Goal: Contribute content: Add original content to the website for others to see

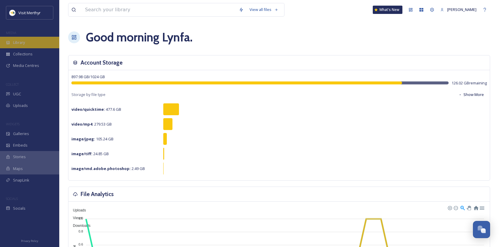
click at [21, 43] on span "Library" at bounding box center [19, 43] width 12 height 6
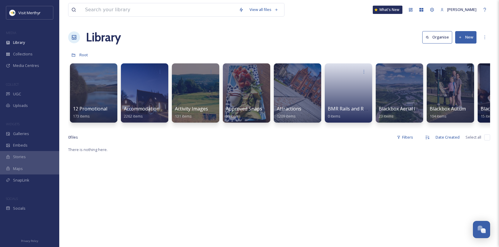
drag, startPoint x: 469, startPoint y: 36, endPoint x: 468, endPoint y: 39, distance: 3.3
click at [469, 36] on button "New" at bounding box center [465, 37] width 21 height 12
click at [458, 51] on span "File Upload" at bounding box center [463, 51] width 20 height 6
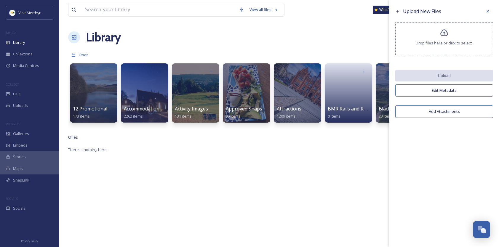
click at [445, 36] on icon at bounding box center [444, 32] width 8 height 7
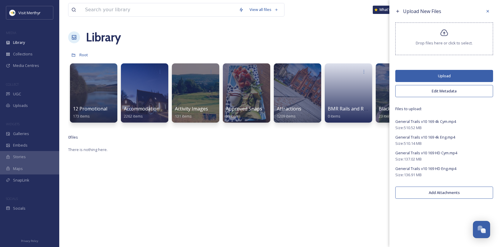
click at [442, 92] on button "Edit Metadata" at bounding box center [444, 91] width 98 height 12
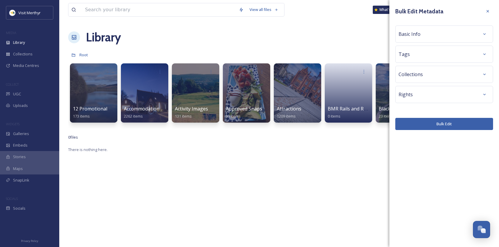
click at [439, 92] on div "Rights" at bounding box center [444, 94] width 91 height 11
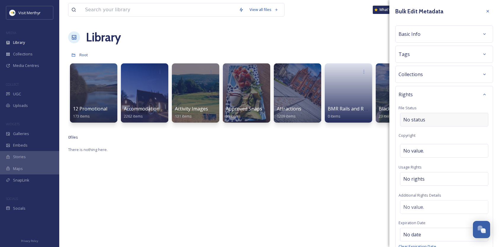
click at [432, 117] on div "No status" at bounding box center [444, 120] width 88 height 14
click at [424, 121] on input at bounding box center [432, 119] width 65 height 13
type input "u"
type input "Our Commission"
click at [491, 151] on div "Bulk Edit Metadata Basic Info Tags Collections Rights File Status Our Commissio…" at bounding box center [444, 154] width 110 height 308
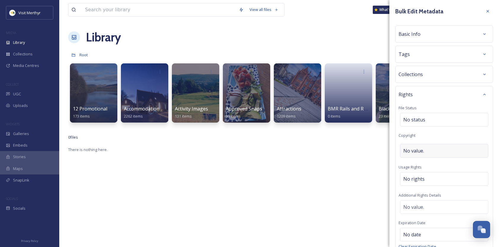
click at [421, 149] on span "No value." at bounding box center [413, 150] width 21 height 7
type input "MTCBC"
click at [434, 175] on div "No rights" at bounding box center [444, 179] width 88 height 14
click at [436, 179] on input at bounding box center [434, 180] width 65 height 13
type input "M"
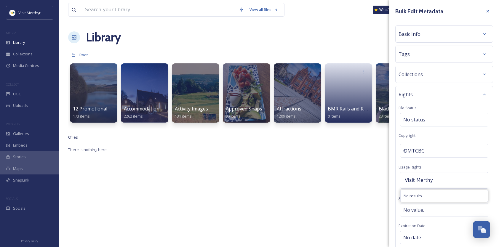
type input "Visit Merthyr"
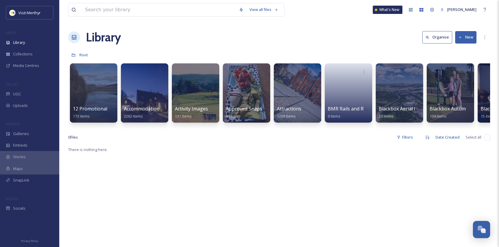
drag, startPoint x: 464, startPoint y: 36, endPoint x: 462, endPoint y: 42, distance: 5.9
click at [464, 36] on button "New" at bounding box center [465, 37] width 21 height 12
click at [468, 49] on span "File Upload" at bounding box center [463, 51] width 20 height 6
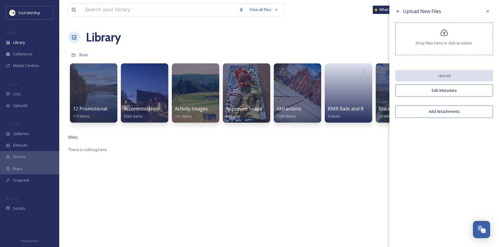
click at [445, 37] on div "Drop files here or click to select." at bounding box center [444, 39] width 98 height 33
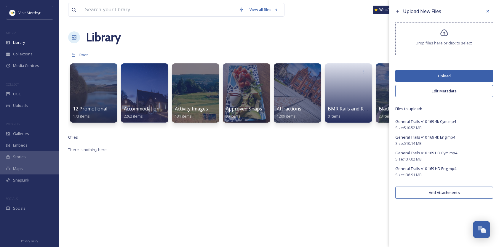
click at [444, 90] on button "Edit Metadata" at bounding box center [444, 91] width 98 height 12
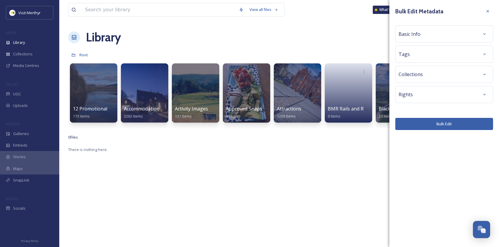
click at [425, 95] on div "Rights" at bounding box center [444, 94] width 91 height 11
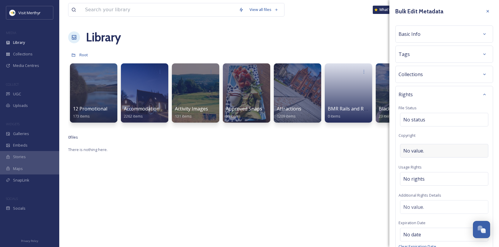
click at [427, 148] on div "No value." at bounding box center [444, 151] width 88 height 14
type input "visitmerthyr"
click at [482, 53] on icon at bounding box center [484, 54] width 5 height 5
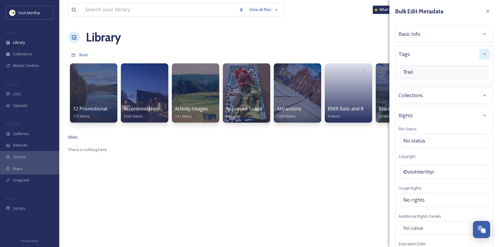
type input "Trails"
click at [438, 33] on div "Basic Info" at bounding box center [444, 34] width 91 height 11
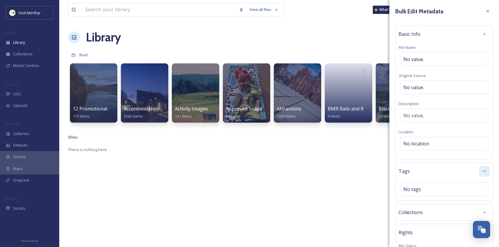
click at [435, 35] on div "Basic Info" at bounding box center [444, 34] width 91 height 11
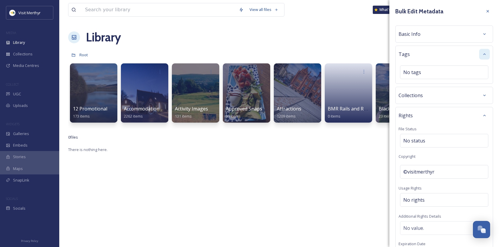
click at [435, 34] on div "Basic Info" at bounding box center [444, 34] width 91 height 11
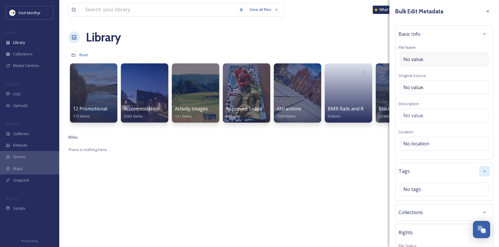
click at [436, 60] on div "No value." at bounding box center [444, 59] width 88 height 14
type input "General Trails Ads"
click at [433, 87] on div "No value." at bounding box center [444, 88] width 88 height 14
type input "Blackbox"
click at [436, 113] on div "No value." at bounding box center [444, 116] width 88 height 14
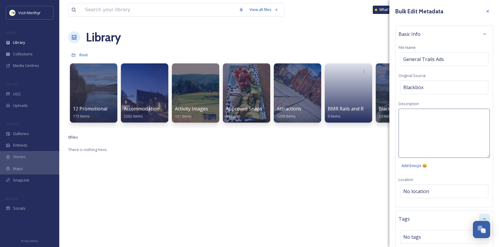
scroll to position [216, 0]
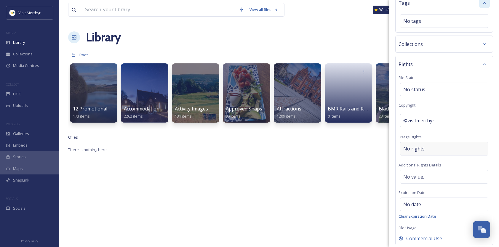
click at [432, 146] on div "No rights" at bounding box center [444, 149] width 88 height 14
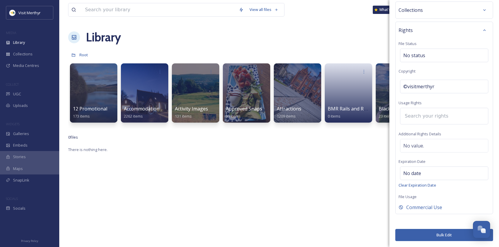
scroll to position [169, 0]
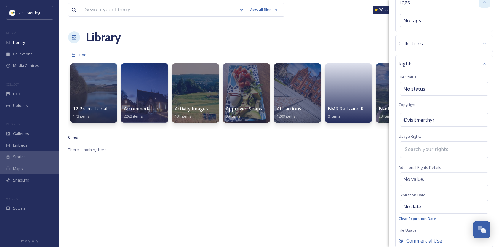
click at [425, 148] on input at bounding box center [434, 149] width 65 height 13
type input "visitmerthyr"
click at [447, 220] on div "Rights File Status No status Copyright ©visitmerthyr Usage Rights visitmerthyr …" at bounding box center [444, 151] width 98 height 193
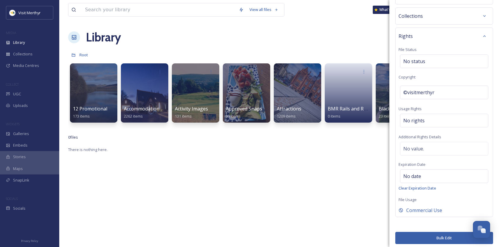
scroll to position [59, 0]
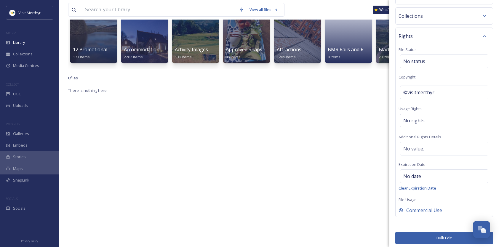
click at [440, 235] on button "Bulk Edit" at bounding box center [444, 238] width 98 height 12
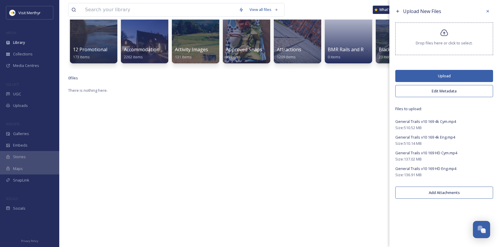
click at [439, 195] on button "Add Attachments" at bounding box center [444, 193] width 98 height 12
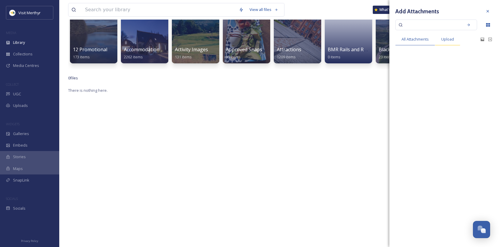
click at [446, 40] on span "Upload" at bounding box center [447, 39] width 13 height 6
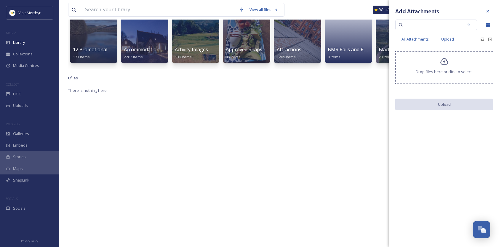
click at [406, 40] on span "All Attachments" at bounding box center [415, 39] width 27 height 6
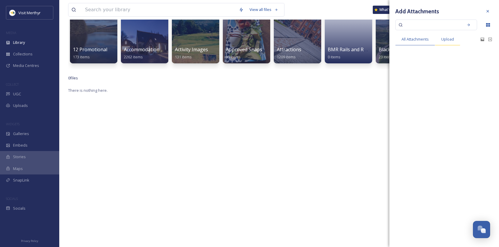
click at [452, 40] on span "Upload" at bounding box center [447, 39] width 13 height 6
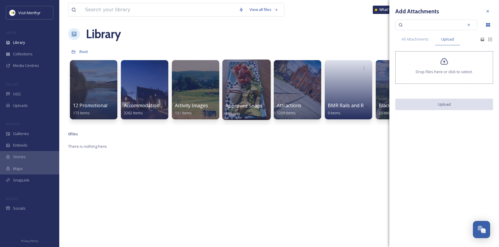
scroll to position [0, 0]
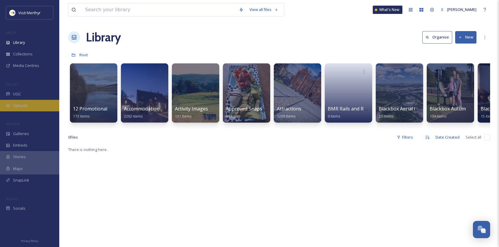
click at [28, 104] on div "Uploads" at bounding box center [29, 106] width 59 height 12
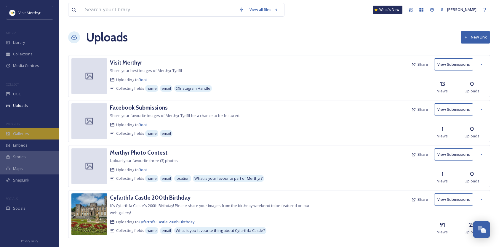
click at [19, 133] on span "Galleries" at bounding box center [21, 134] width 16 height 6
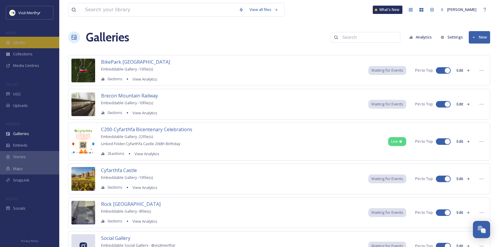
click at [30, 43] on div "Library" at bounding box center [29, 43] width 59 height 12
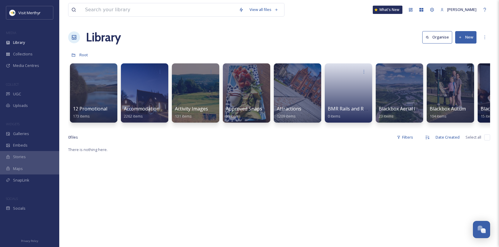
click at [465, 39] on button "New" at bounding box center [465, 37] width 21 height 12
click at [453, 62] on span ".zip Upload" at bounding box center [463, 63] width 20 height 6
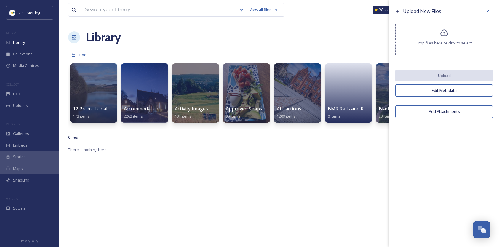
click at [445, 40] on span "Drop files here or click to select." at bounding box center [444, 43] width 57 height 6
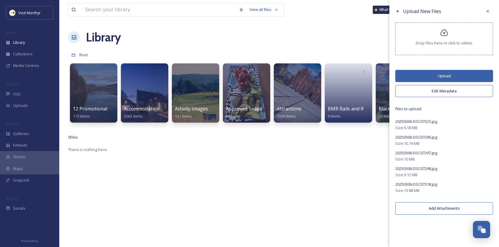
click at [446, 76] on button "Upload" at bounding box center [444, 76] width 98 height 12
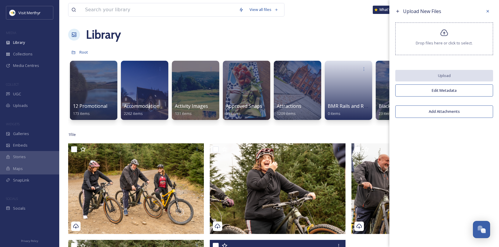
scroll to position [2, 0]
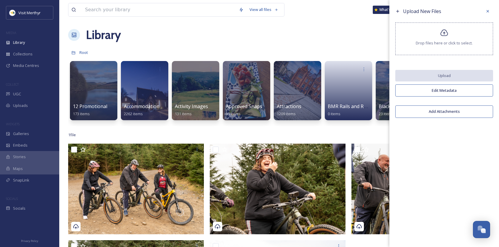
click at [445, 31] on icon at bounding box center [444, 33] width 9 height 9
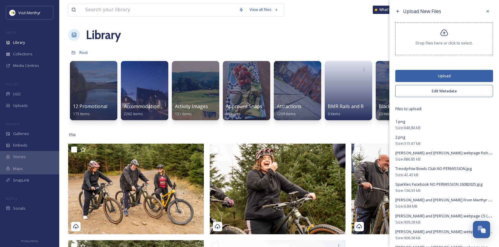
click at [439, 76] on button "Upload" at bounding box center [444, 76] width 98 height 12
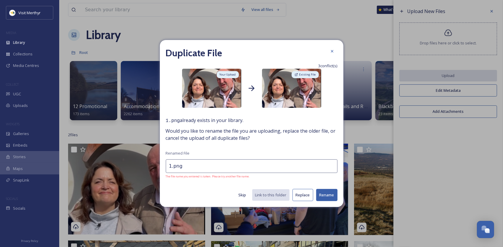
click at [246, 194] on button "Skip" at bounding box center [243, 195] width 14 height 12
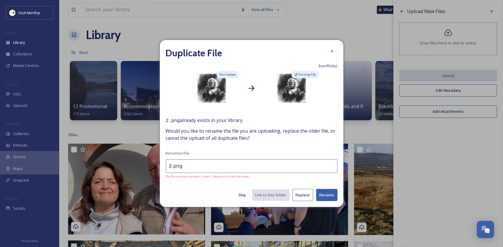
click at [245, 194] on button "Skip" at bounding box center [243, 195] width 14 height 12
type input "Sparkles Facebook NO PERMISSION 26082025 - Copy.jpg"
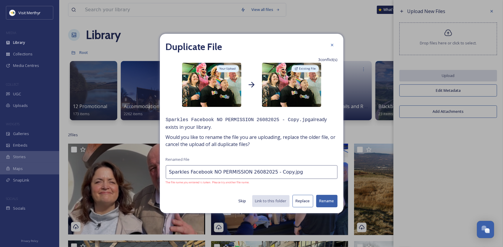
click at [245, 194] on div "Duplicate File 3 conflict(s) Your Upload Existing File Sparkles Facebook NO PER…" at bounding box center [252, 123] width 184 height 179
click at [244, 200] on button "Skip" at bounding box center [243, 201] width 14 height 12
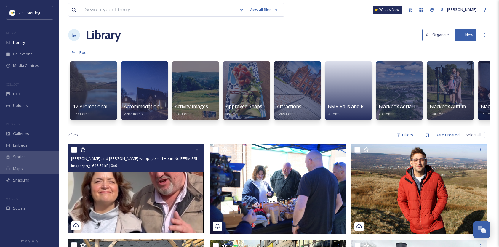
click at [75, 153] on input "checkbox" at bounding box center [74, 150] width 6 height 6
checkbox input "true"
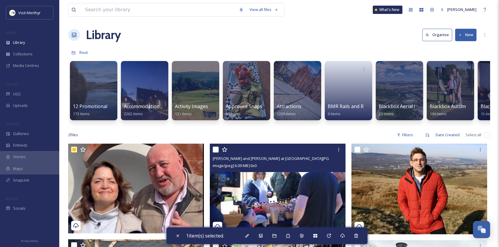
drag, startPoint x: 215, startPoint y: 154, endPoint x: 313, endPoint y: 158, distance: 97.9
click at [216, 153] on input "checkbox" at bounding box center [216, 150] width 6 height 6
checkbox input "true"
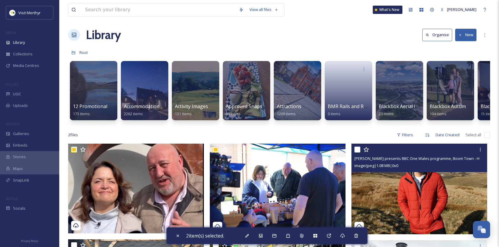
click at [357, 153] on input "checkbox" at bounding box center [357, 150] width 6 height 6
checkbox input "true"
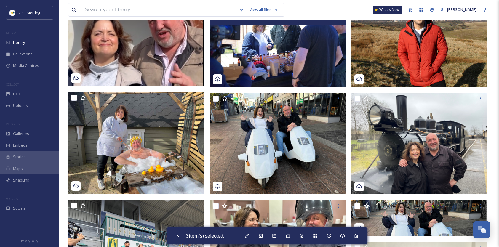
scroll to position [151, 0]
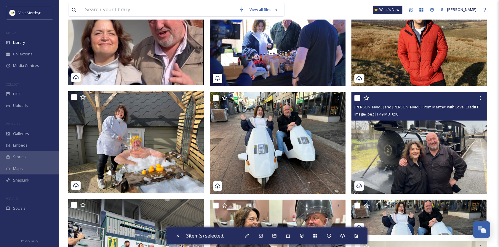
click at [358, 101] on input "checkbox" at bounding box center [357, 98] width 6 height 6
checkbox input "true"
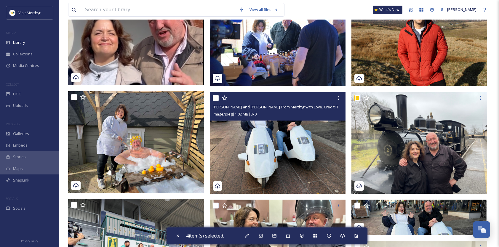
click at [217, 101] on input "checkbox" at bounding box center [216, 98] width 6 height 6
checkbox input "true"
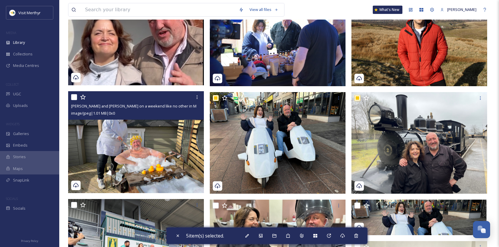
click at [72, 100] on input "checkbox" at bounding box center [74, 97] width 6 height 6
checkbox input "true"
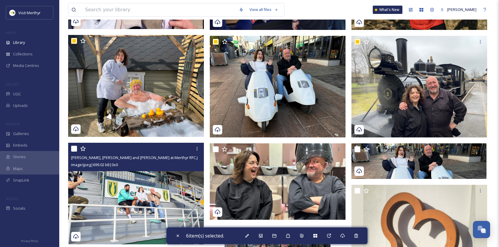
scroll to position [210, 0]
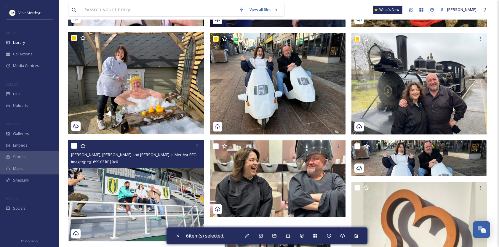
click at [76, 149] on input "checkbox" at bounding box center [74, 146] width 6 height 6
checkbox input "true"
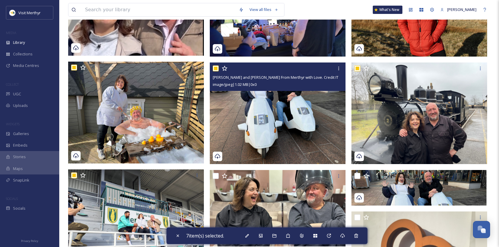
scroll to position [239, 0]
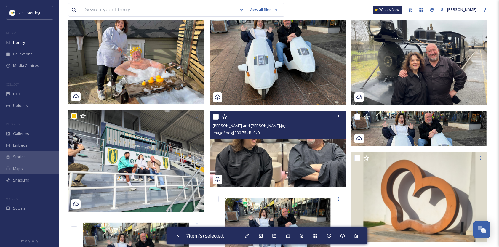
click at [216, 120] on input "checkbox" at bounding box center [216, 117] width 6 height 6
checkbox input "true"
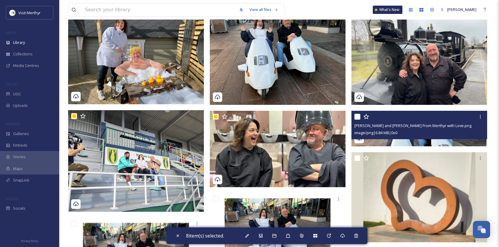
click at [359, 120] on input "checkbox" at bounding box center [357, 117] width 6 height 6
checkbox input "true"
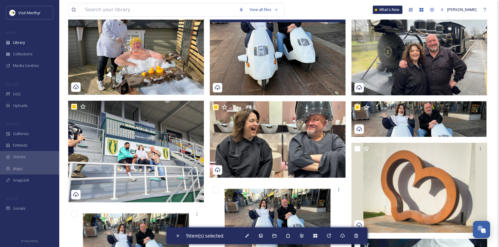
scroll to position [269, 0]
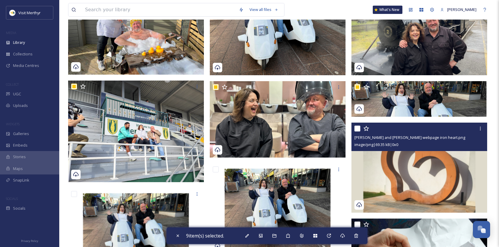
click at [358, 132] on input "checkbox" at bounding box center [357, 129] width 6 height 6
checkbox input "true"
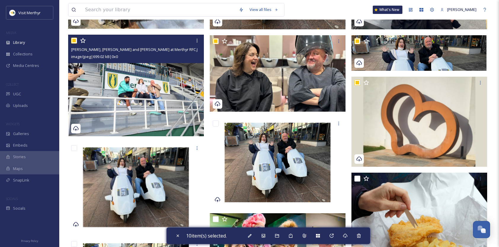
scroll to position [358, 0]
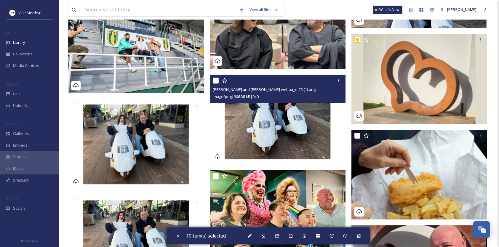
click at [216, 83] on input "checkbox" at bounding box center [216, 81] width 6 height 6
checkbox input "true"
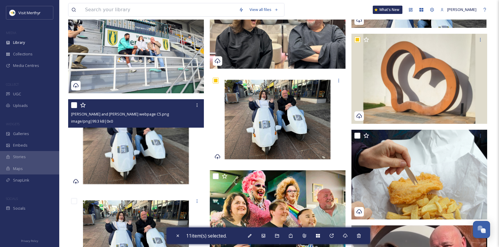
click at [75, 108] on input "checkbox" at bounding box center [74, 105] width 6 height 6
checkbox input "true"
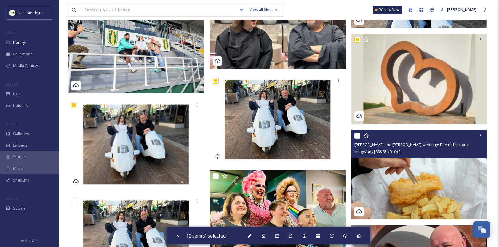
drag, startPoint x: 356, startPoint y: 140, endPoint x: 351, endPoint y: 141, distance: 5.1
click at [356, 139] on input "checkbox" at bounding box center [357, 136] width 6 height 6
checkbox input "true"
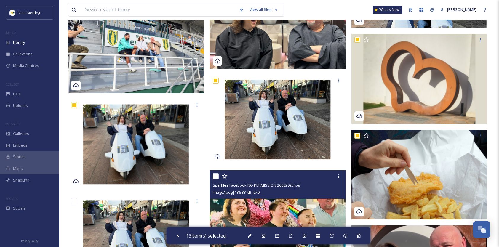
click at [218, 179] on input "checkbox" at bounding box center [216, 176] width 6 height 6
checkbox input "true"
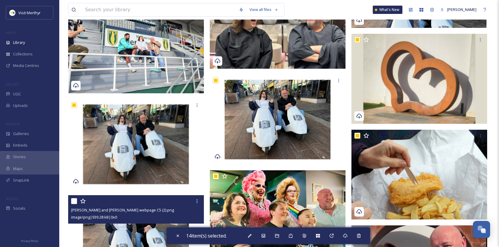
drag, startPoint x: 74, startPoint y: 206, endPoint x: 78, endPoint y: 204, distance: 4.5
click at [75, 204] on input "checkbox" at bounding box center [74, 201] width 6 height 6
checkbox input "true"
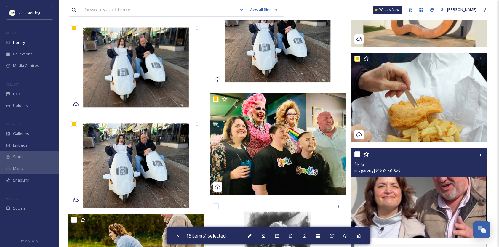
scroll to position [477, 0]
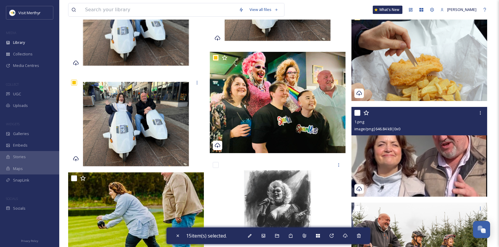
click at [358, 116] on input "checkbox" at bounding box center [357, 113] width 6 height 6
checkbox input "true"
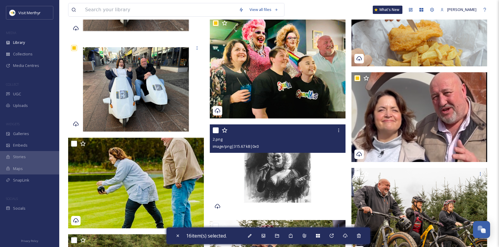
scroll to position [536, 0]
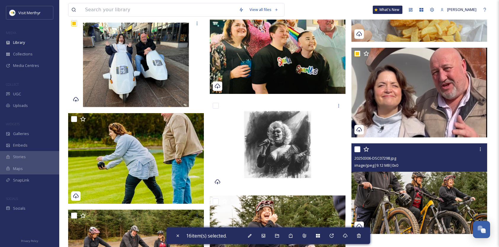
click at [357, 152] on input "checkbox" at bounding box center [357, 149] width 6 height 6
checkbox input "true"
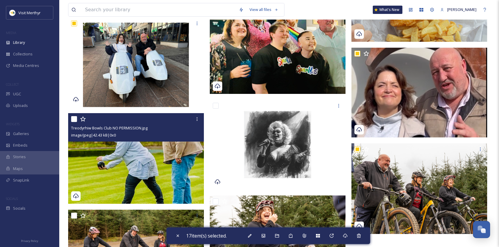
click at [75, 122] on input "checkbox" at bounding box center [74, 119] width 6 height 6
checkbox input "true"
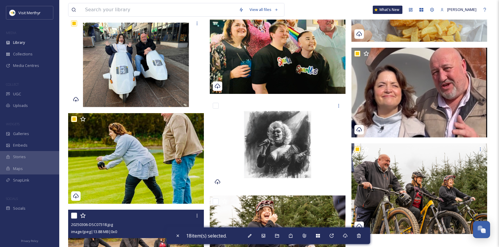
click at [74, 219] on input "checkbox" at bounding box center [74, 216] width 6 height 6
checkbox input "true"
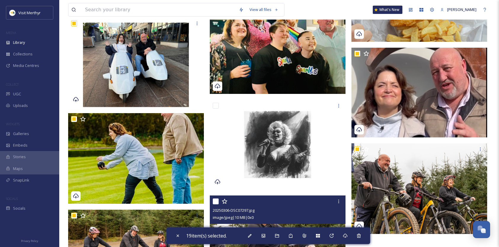
click at [214, 204] on input "checkbox" at bounding box center [216, 202] width 6 height 6
checkbox input "true"
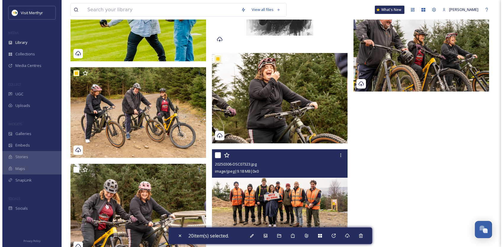
scroll to position [700, 0]
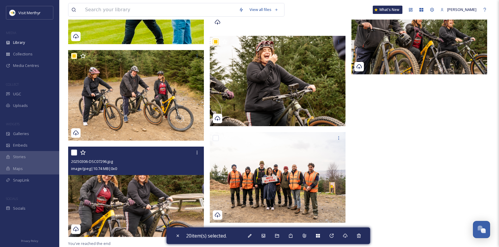
drag, startPoint x: 73, startPoint y: 154, endPoint x: 192, endPoint y: 157, distance: 118.3
click at [73, 154] on input "checkbox" at bounding box center [74, 153] width 6 height 6
checkbox input "true"
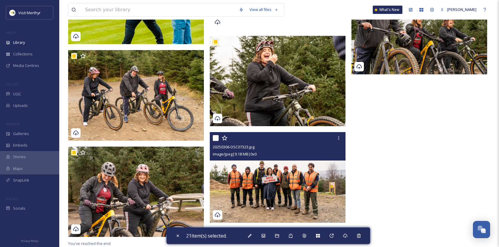
click at [218, 140] on input "checkbox" at bounding box center [216, 138] width 6 height 6
checkbox input "true"
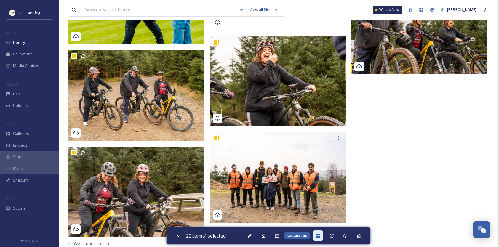
click at [321, 239] on div "Add Collections" at bounding box center [318, 236] width 11 height 11
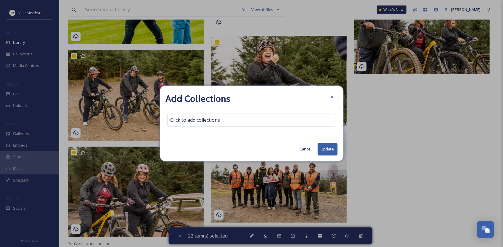
click at [304, 150] on button "Cancel" at bounding box center [306, 149] width 18 height 12
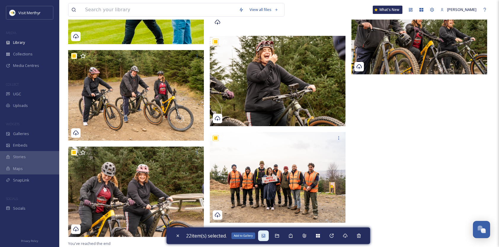
click at [264, 236] on icon at bounding box center [263, 236] width 5 height 5
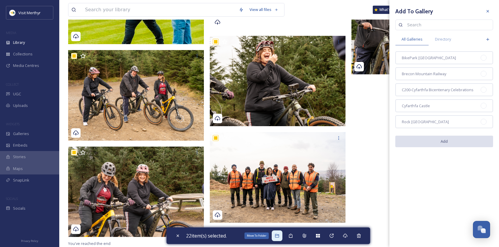
click at [277, 236] on icon at bounding box center [277, 236] width 5 height 5
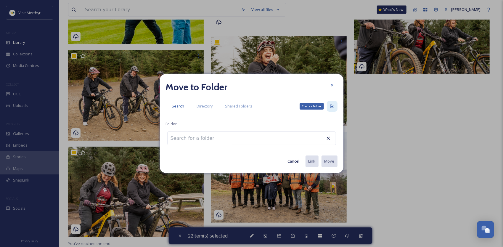
click at [334, 105] on icon at bounding box center [332, 106] width 5 height 5
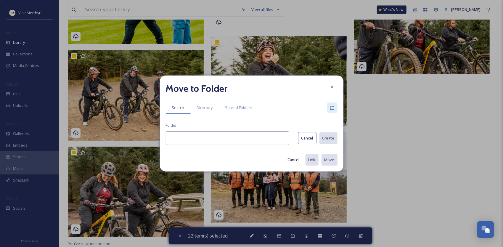
click at [191, 138] on input at bounding box center [228, 139] width 124 height 14
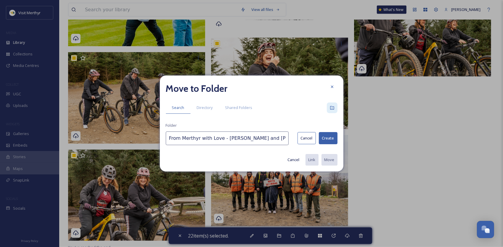
scroll to position [0, 1]
type input "From Merthyr with Love - [PERSON_NAME] and [PERSON_NAME]"
click at [327, 138] on button "Create" at bounding box center [328, 138] width 19 height 12
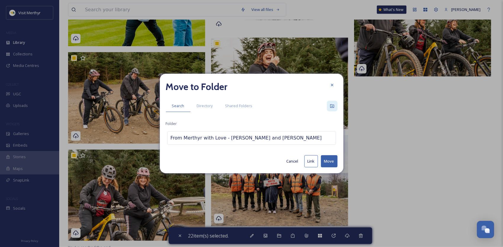
click at [330, 160] on button "Move" at bounding box center [329, 161] width 17 height 12
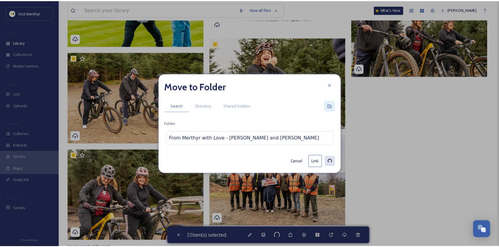
scroll to position [151, 0]
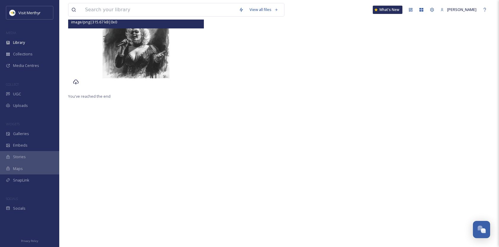
click at [136, 55] on img at bounding box center [136, 45] width 136 height 90
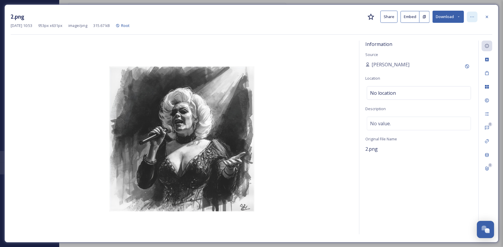
click at [474, 16] on icon at bounding box center [472, 17] width 5 height 5
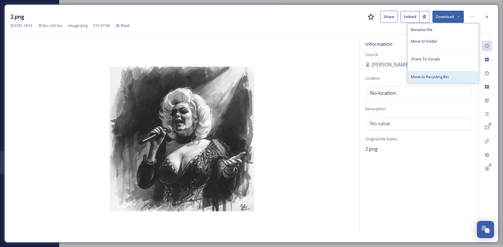
click at [433, 79] on span "Move to Recycling Bin" at bounding box center [430, 77] width 38 height 6
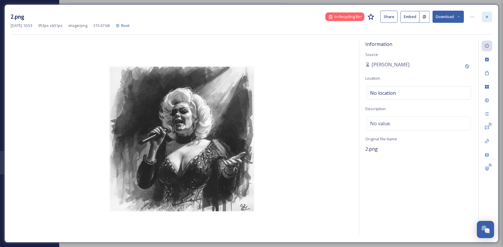
click at [490, 15] on icon at bounding box center [487, 17] width 5 height 5
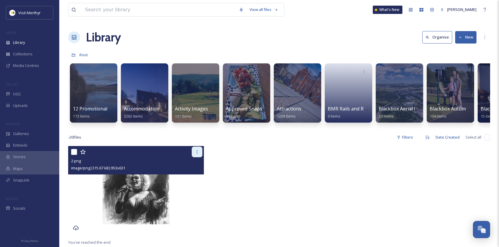
click at [197, 157] on div at bounding box center [197, 152] width 11 height 11
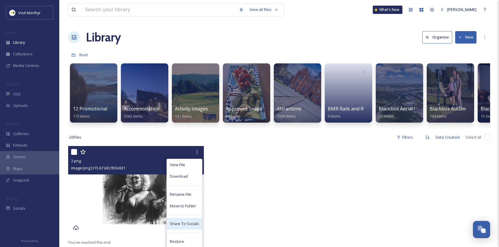
scroll to position [30, 0]
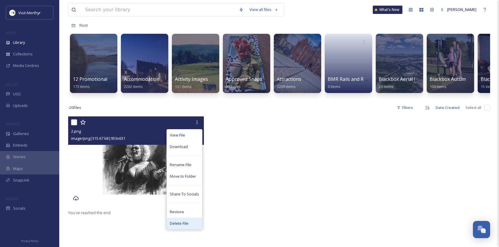
click at [185, 226] on span "Delete File" at bounding box center [179, 224] width 19 height 6
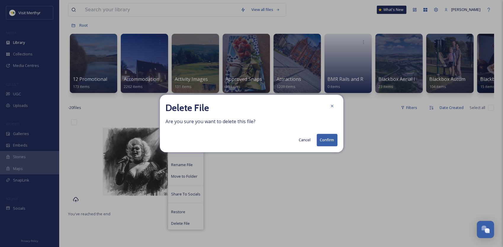
click at [330, 140] on button "Confirm" at bounding box center [327, 140] width 21 height 12
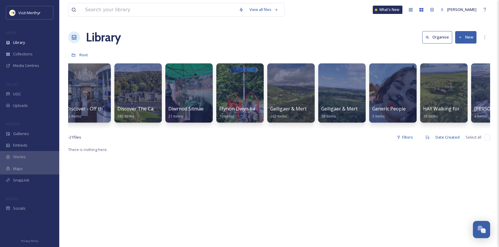
scroll to position [0, 0]
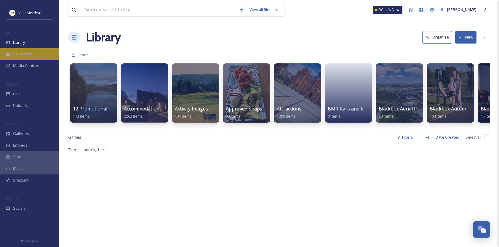
click at [24, 54] on span "Collections" at bounding box center [23, 54] width 20 height 6
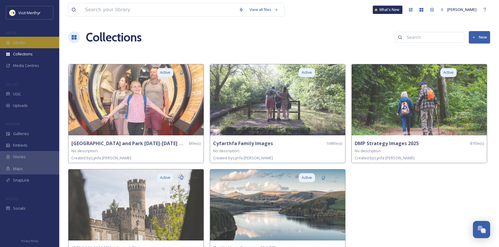
click at [18, 41] on span "Library" at bounding box center [19, 43] width 12 height 6
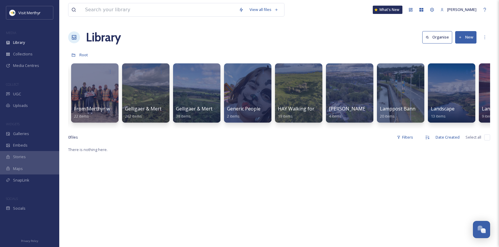
scroll to position [0, 1911]
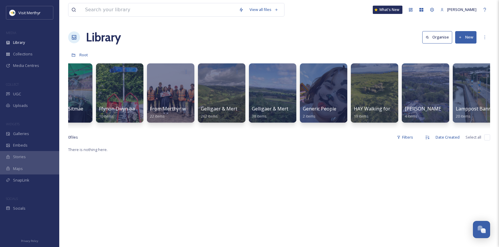
click at [466, 34] on button "New" at bounding box center [465, 37] width 21 height 12
click at [456, 73] on span "Folder" at bounding box center [458, 74] width 11 height 6
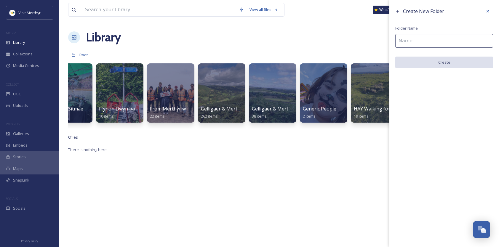
click at [407, 42] on input at bounding box center [444, 41] width 98 height 14
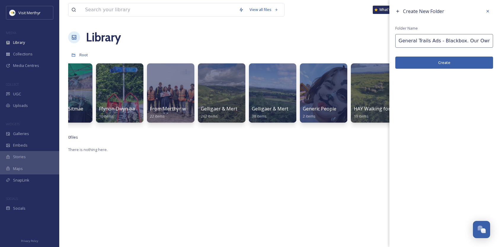
scroll to position [0, 2]
type input "General Trails Ads - Blackbox. Our Ownership"
click at [444, 64] on button "Create" at bounding box center [444, 63] width 98 height 12
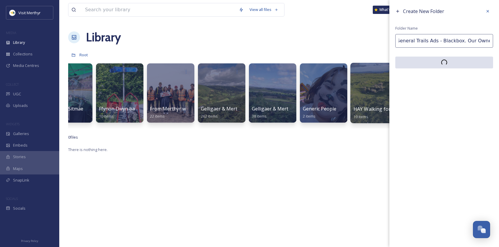
scroll to position [0, 0]
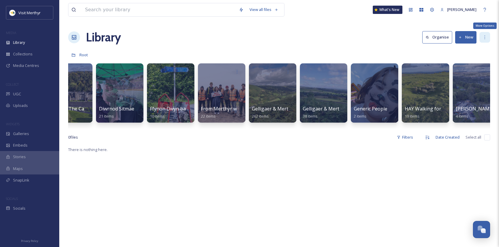
click at [486, 34] on div "More Options" at bounding box center [484, 37] width 11 height 11
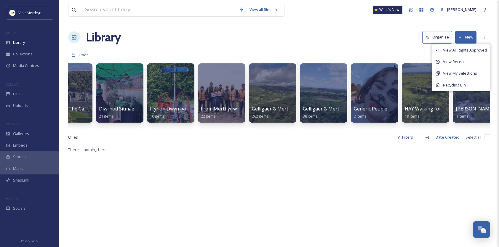
click at [359, 44] on div "Library Organise New View All Rights Approved View Recent View My Selections Re…" at bounding box center [279, 37] width 422 height 18
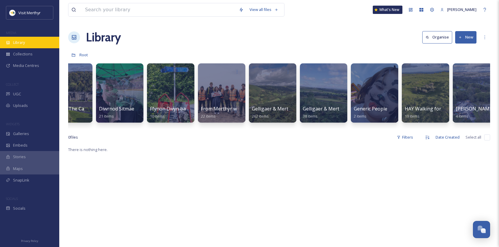
click at [26, 41] on div "Library" at bounding box center [29, 43] width 59 height 12
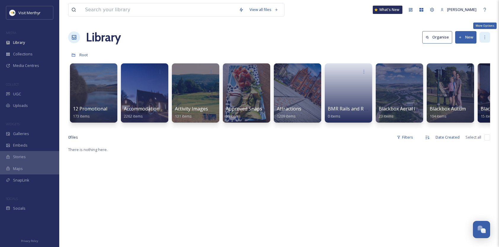
click at [484, 38] on icon at bounding box center [484, 37] width 5 height 5
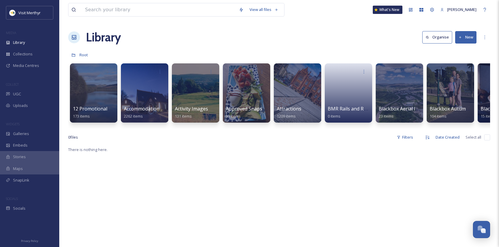
click at [482, 34] on div "More Options" at bounding box center [484, 37] width 11 height 11
drag, startPoint x: 372, startPoint y: 40, endPoint x: 316, endPoint y: 42, distance: 55.7
click at [372, 40] on div "Library Organise New" at bounding box center [279, 37] width 422 height 18
click at [21, 103] on span "Uploads" at bounding box center [20, 106] width 15 height 6
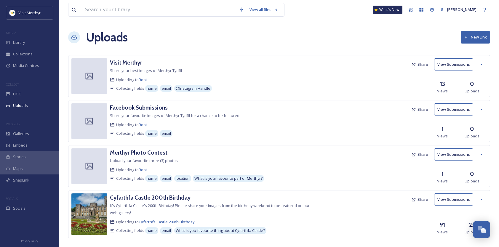
scroll to position [8, 0]
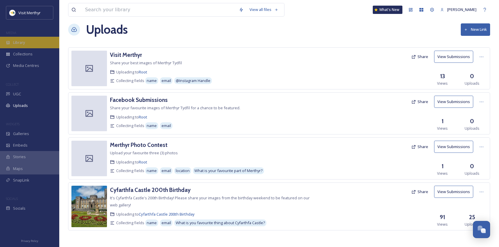
click at [18, 43] on span "Library" at bounding box center [19, 43] width 12 height 6
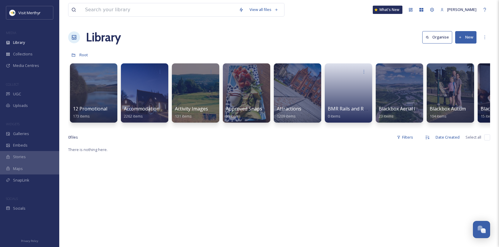
click at [471, 35] on button "New" at bounding box center [465, 37] width 21 height 12
click at [460, 50] on span "File Upload" at bounding box center [463, 51] width 20 height 6
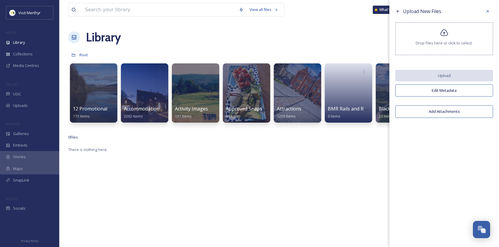
click at [452, 37] on div "Drop files here or click to select." at bounding box center [444, 39] width 98 height 33
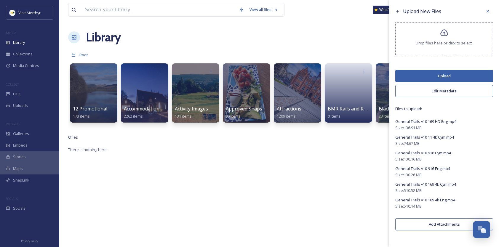
click at [451, 75] on button "Upload" at bounding box center [444, 76] width 98 height 12
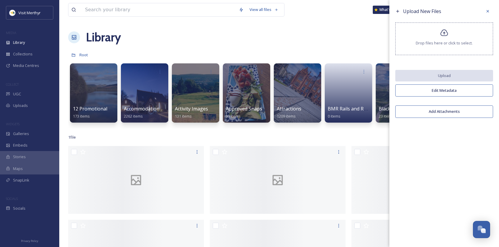
click at [446, 33] on icon at bounding box center [444, 33] width 9 height 9
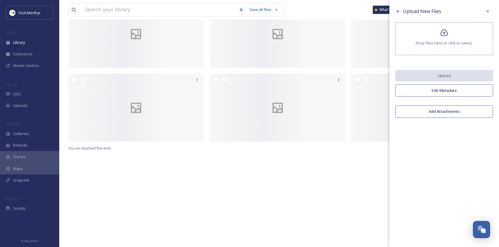
scroll to position [207, 0]
click at [488, 10] on icon at bounding box center [487, 11] width 5 height 5
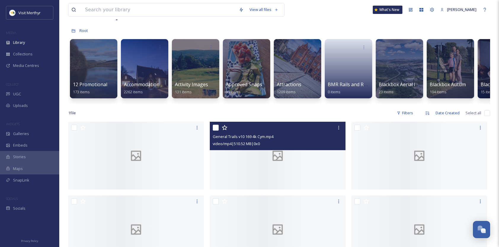
scroll to position [59, 0]
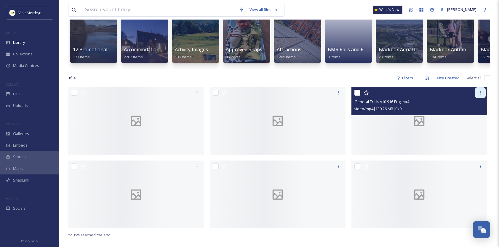
click at [480, 95] on icon at bounding box center [480, 93] width 1 height 4
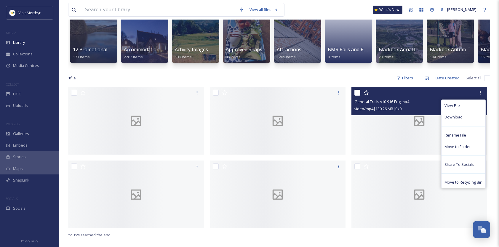
click at [359, 96] on input "checkbox" at bounding box center [357, 93] width 6 height 6
checkbox input "true"
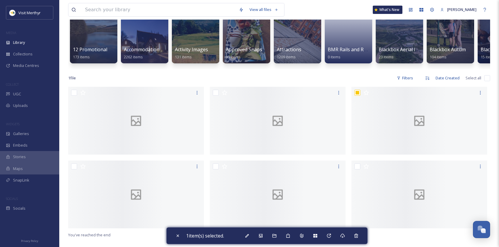
click at [335, 75] on div "View all files What's New [PERSON_NAME] Library Organise New Root Your Selectio…" at bounding box center [279, 137] width 440 height 393
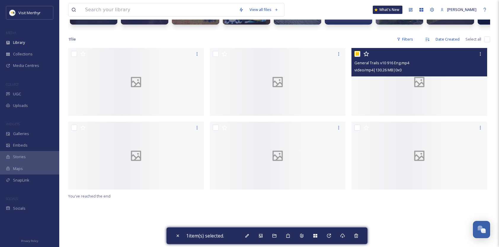
scroll to position [30, 0]
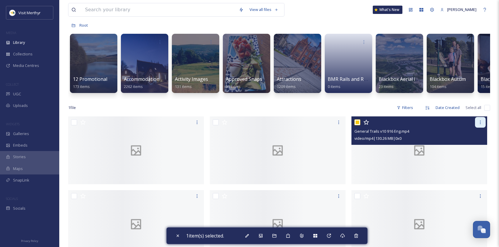
click at [478, 125] on icon at bounding box center [480, 122] width 5 height 5
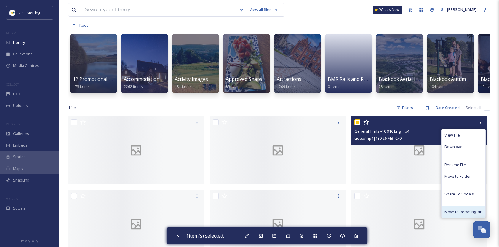
click at [452, 215] on span "Move to Recycling Bin" at bounding box center [464, 212] width 38 height 6
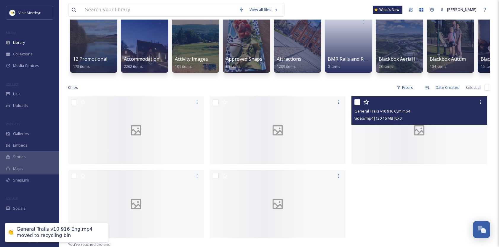
scroll to position [59, 0]
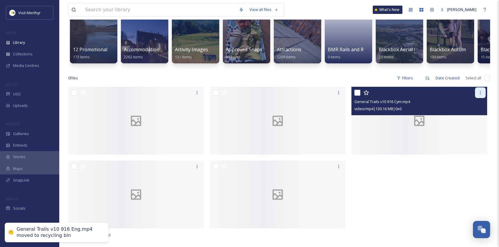
click at [480, 95] on icon at bounding box center [480, 93] width 1 height 4
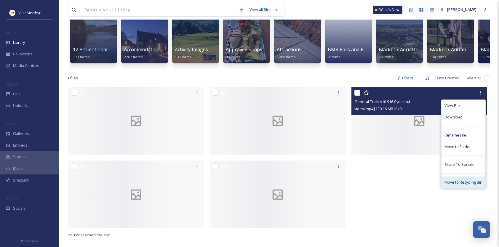
click at [450, 185] on span "Move to Recycling Bin" at bounding box center [464, 183] width 38 height 6
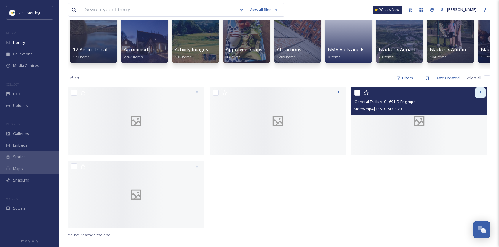
click at [481, 95] on icon at bounding box center [480, 92] width 5 height 5
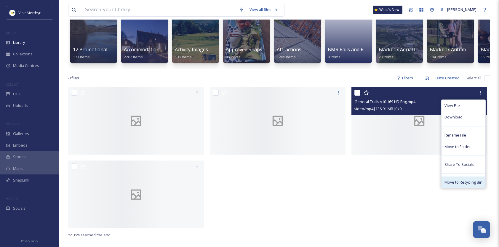
click at [445, 184] on span "Move to Recycling Bin" at bounding box center [464, 183] width 38 height 6
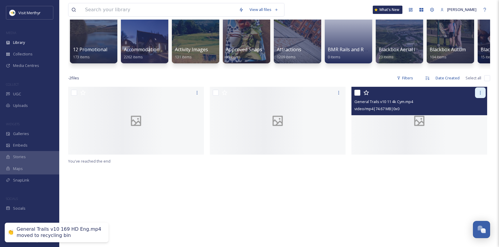
click at [479, 95] on icon at bounding box center [480, 92] width 5 height 5
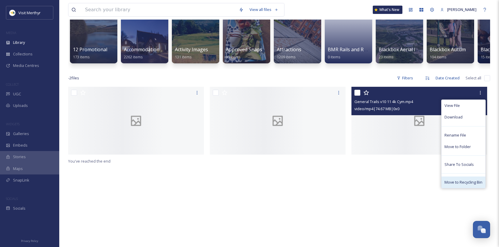
click at [447, 185] on span "Move to Recycling Bin" at bounding box center [464, 183] width 38 height 6
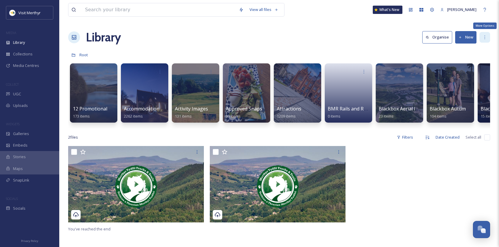
click at [485, 38] on icon at bounding box center [484, 37] width 5 height 5
click at [462, 37] on icon at bounding box center [460, 38] width 4 height 4
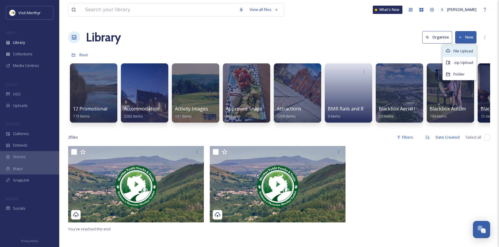
click at [461, 52] on span "File Upload" at bounding box center [463, 51] width 20 height 6
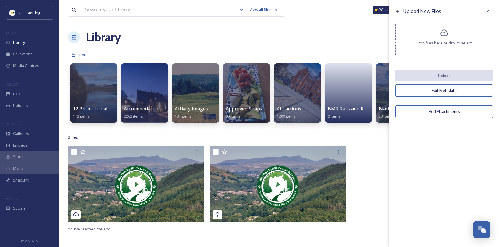
click at [444, 32] on icon at bounding box center [444, 32] width 8 height 7
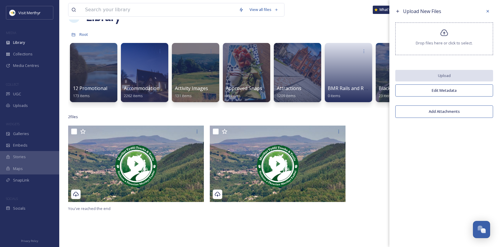
scroll to position [30, 0]
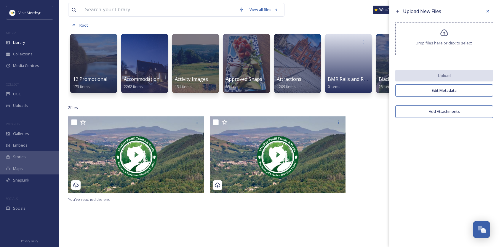
click at [448, 33] on icon at bounding box center [444, 32] width 8 height 7
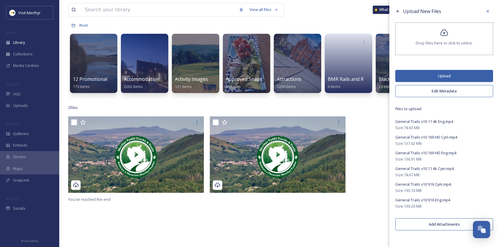
click at [447, 76] on button "Upload" at bounding box center [444, 76] width 98 height 12
